Goal: Find specific page/section: Find specific page/section

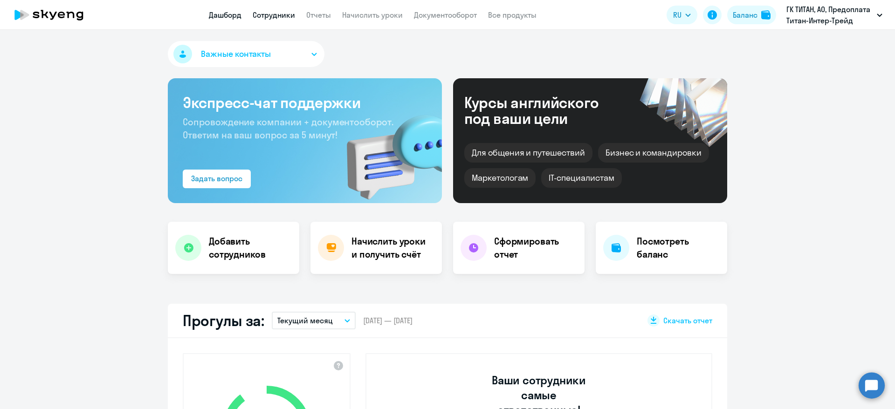
click at [271, 16] on link "Сотрудники" at bounding box center [274, 14] width 42 height 9
select select "30"
click at [280, 20] on app-menu-item-link "Сотрудники" at bounding box center [274, 15] width 42 height 12
click at [283, 14] on link "Сотрудники" at bounding box center [274, 14] width 42 height 9
select select "30"
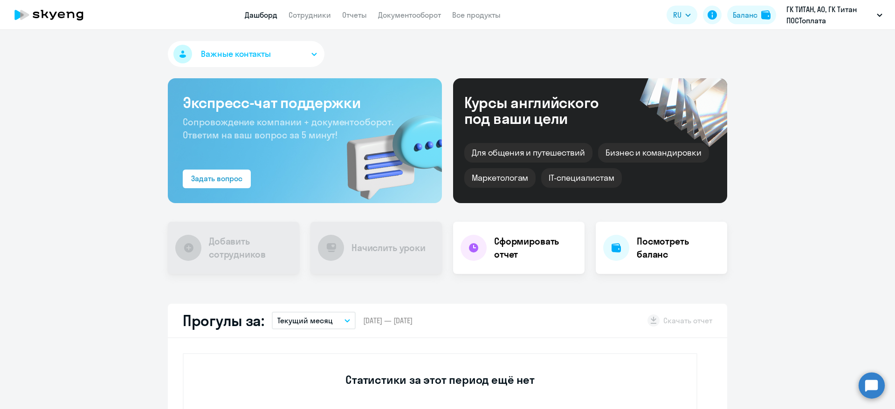
click at [323, 24] on app-header "Дашборд Сотрудники Отчеты Документооборот Все продукты Дашборд Сотрудники Отчет…" at bounding box center [447, 15] width 895 height 30
click at [321, 18] on link "Сотрудники" at bounding box center [310, 14] width 42 height 9
select select "30"
